Goal: Obtain resource: Download file/media

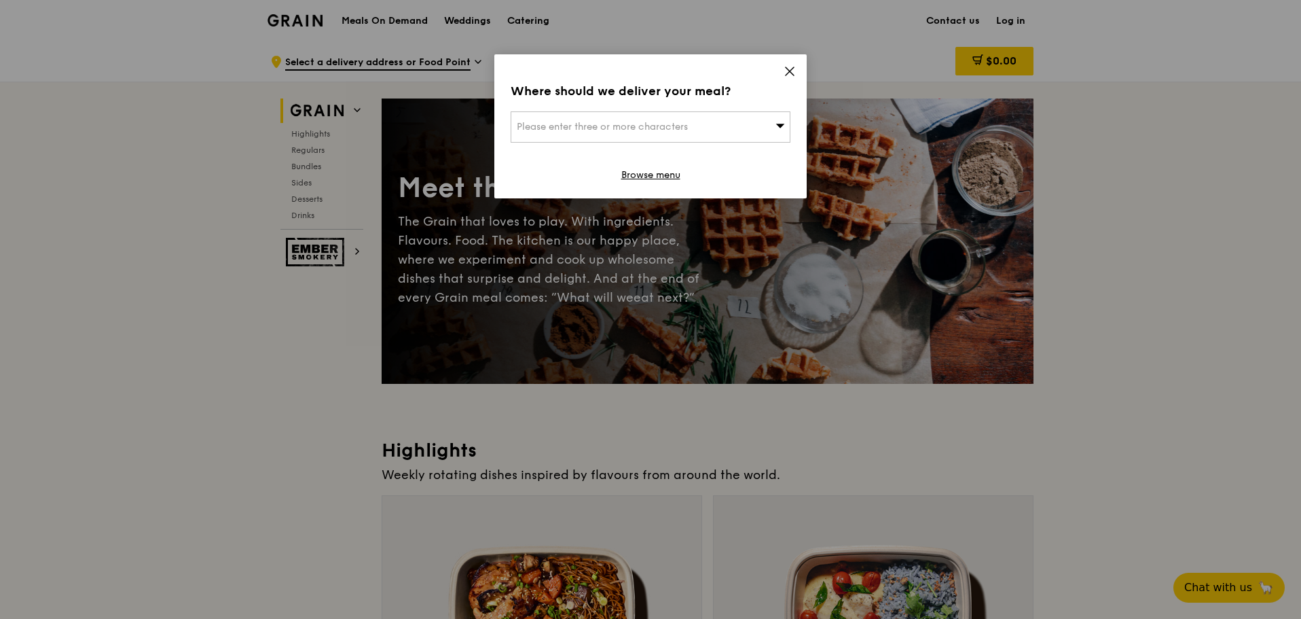
click at [788, 73] on icon at bounding box center [790, 71] width 8 height 8
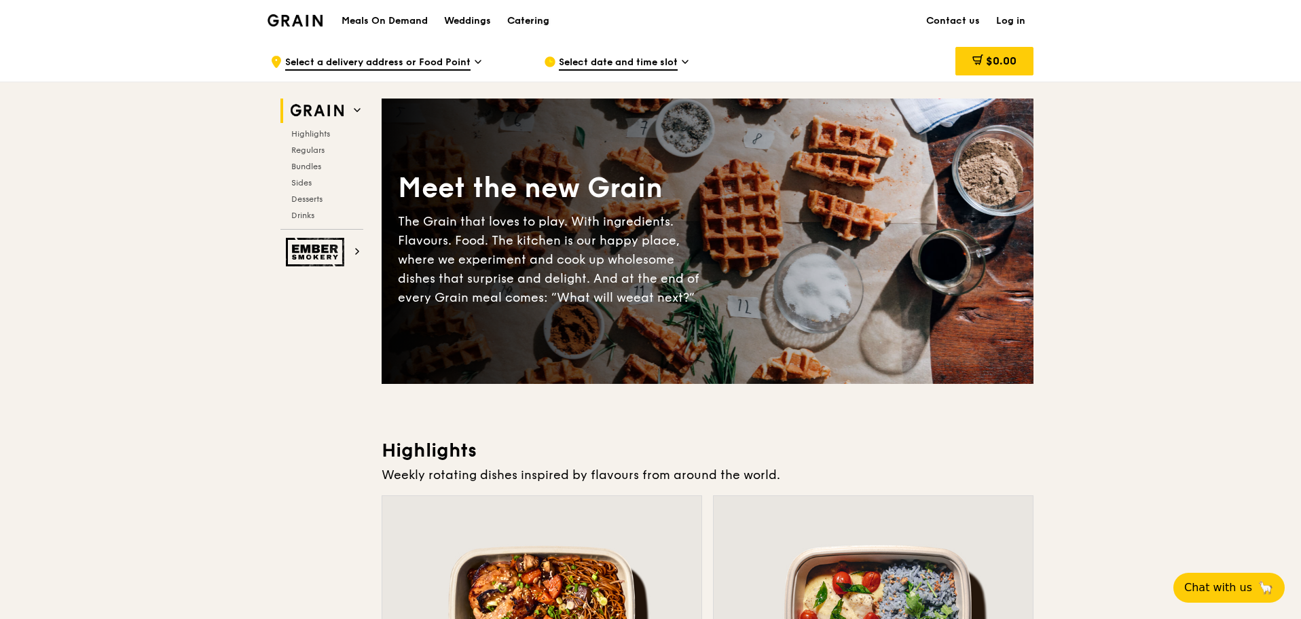
click at [530, 24] on div "Catering" at bounding box center [528, 21] width 42 height 41
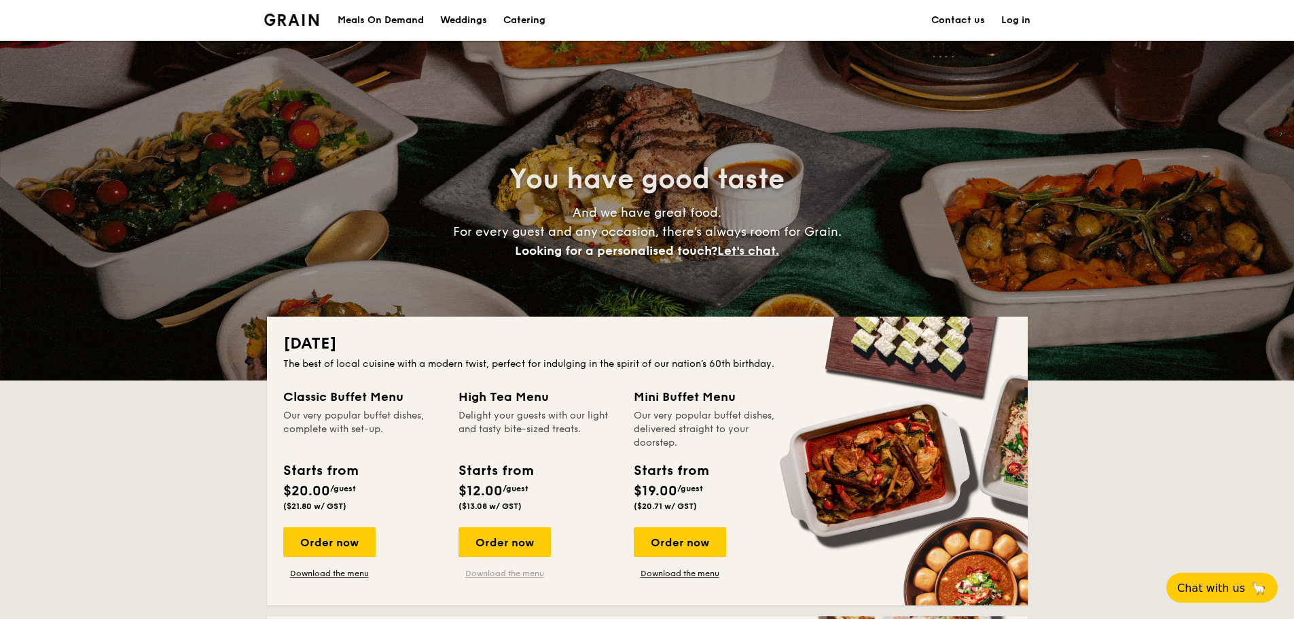
click at [511, 576] on link "Download the menu" at bounding box center [504, 573] width 92 height 11
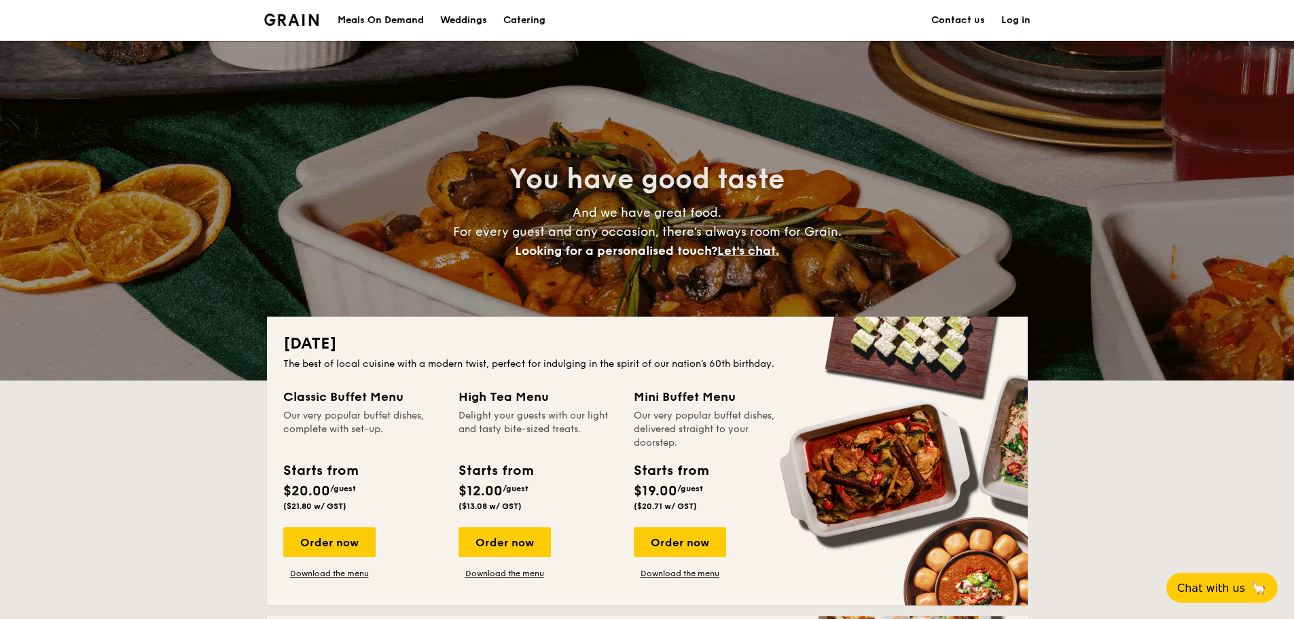
scroll to position [136, 0]
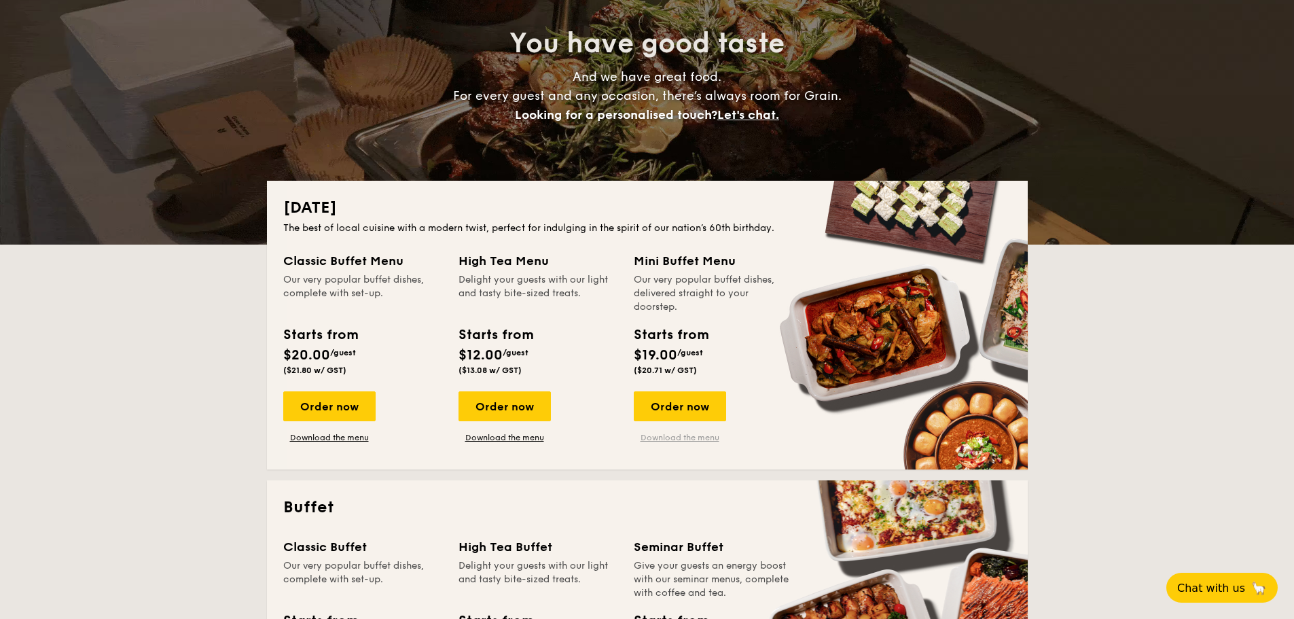
click at [702, 437] on link "Download the menu" at bounding box center [680, 437] width 92 height 11
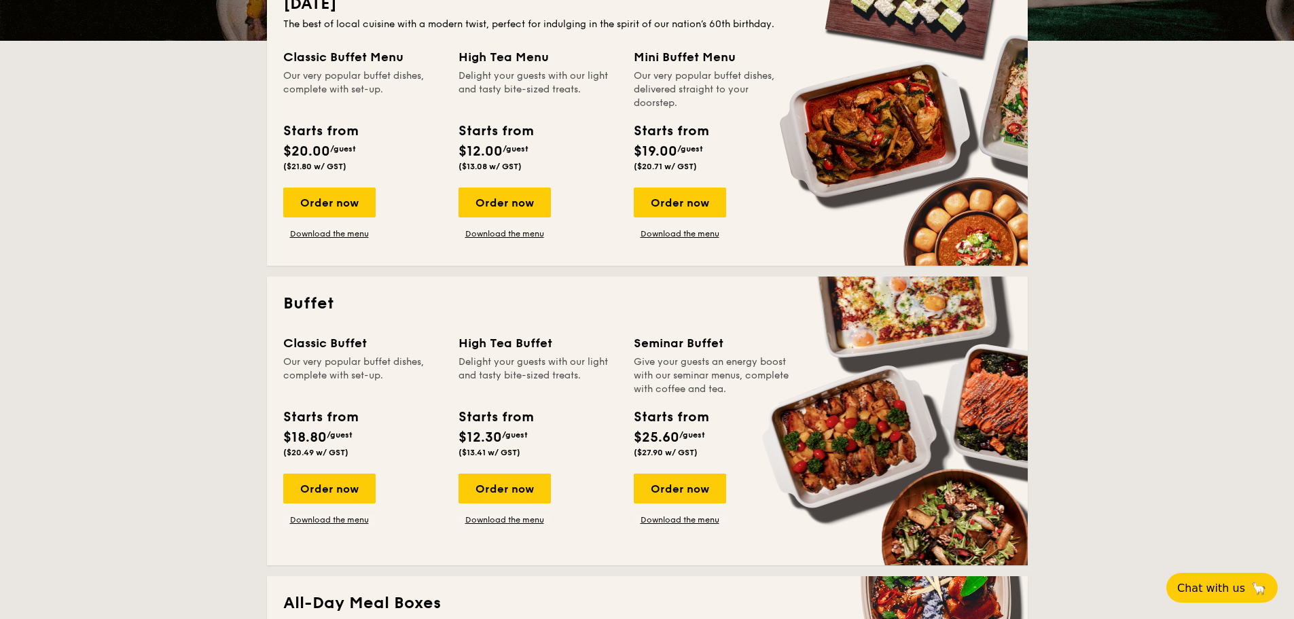
scroll to position [475, 0]
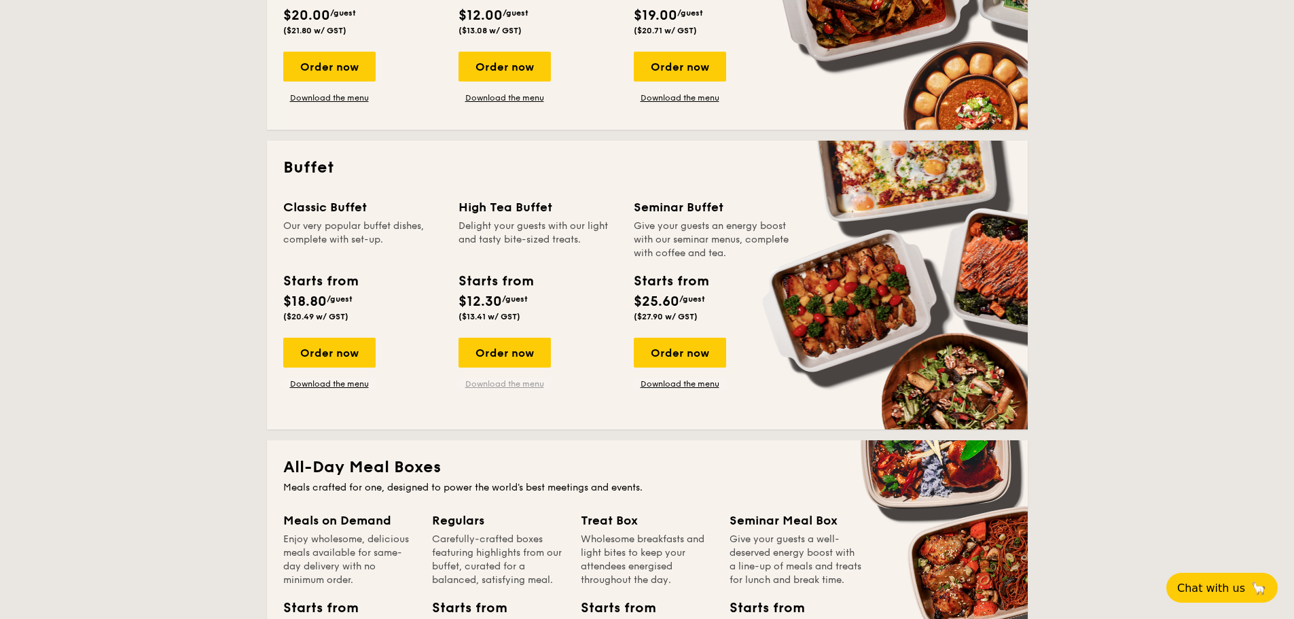
click at [517, 386] on link "Download the menu" at bounding box center [504, 383] width 92 height 11
